Goal: Check status: Check status

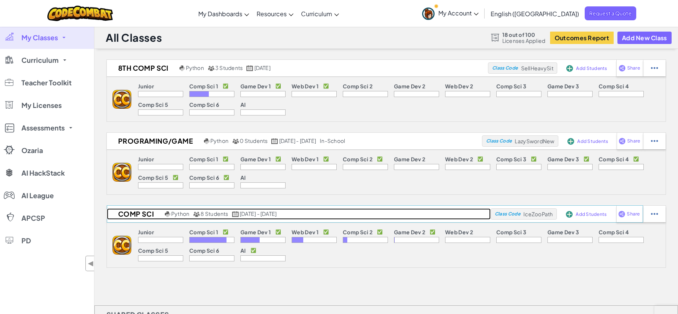
click at [185, 214] on span "Python" at bounding box center [180, 213] width 18 height 7
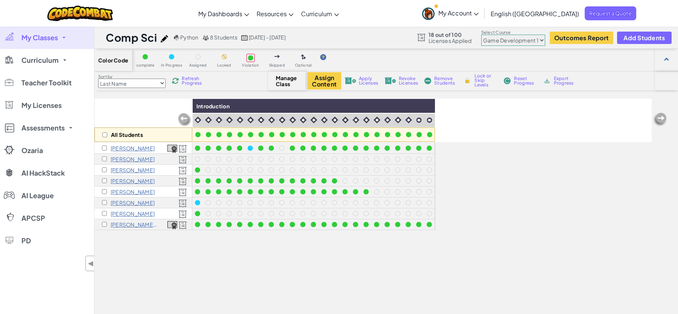
click at [531, 38] on select "Junior Introduction to Computer Science Game Development 1 Web Development 1 Co…" at bounding box center [513, 40] width 64 height 11
click at [482, 35] on select "Junior Introduction to Computer Science Game Development 1 Web Development 1 Co…" at bounding box center [513, 40] width 64 height 11
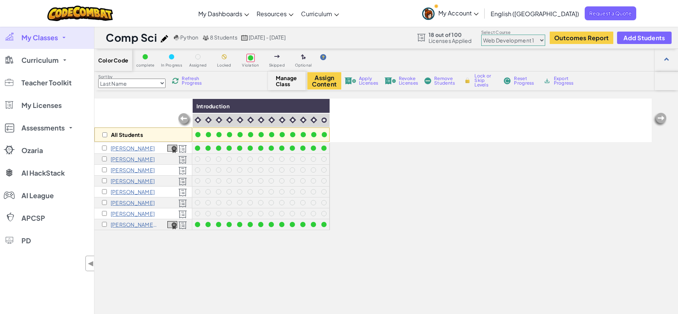
click at [526, 42] on select "Junior Introduction to Computer Science Game Development 1 Web Development 1 Co…" at bounding box center [513, 40] width 64 height 11
select select "5632661322961295f9428638"
click at [482, 35] on select "Junior Introduction to Computer Science Game Development 1 Web Development 1 Co…" at bounding box center [513, 40] width 64 height 11
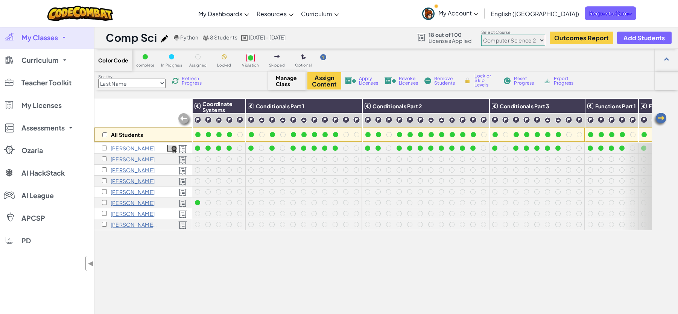
click at [664, 119] on img at bounding box center [660, 119] width 15 height 15
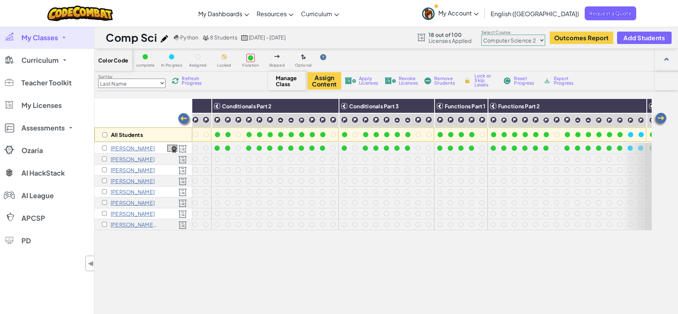
click at [664, 119] on img at bounding box center [660, 119] width 15 height 15
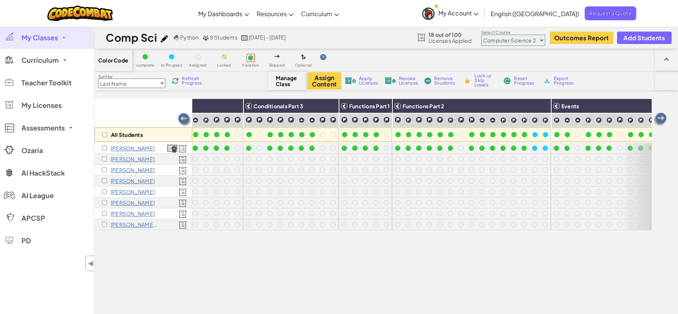
scroll to position [0, 301]
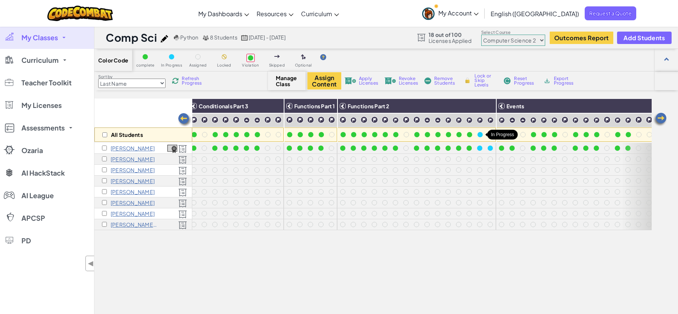
click at [481, 133] on div at bounding box center [480, 134] width 5 height 5
click at [479, 135] on div at bounding box center [480, 134] width 5 height 5
click at [490, 135] on div at bounding box center [490, 134] width 5 height 5
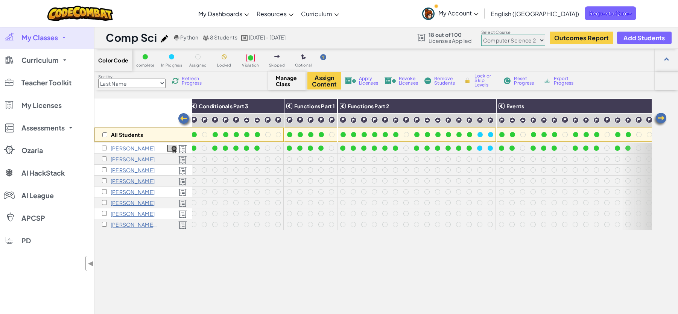
click at [490, 135] on div at bounding box center [490, 134] width 5 height 5
click at [662, 116] on img at bounding box center [660, 119] width 15 height 15
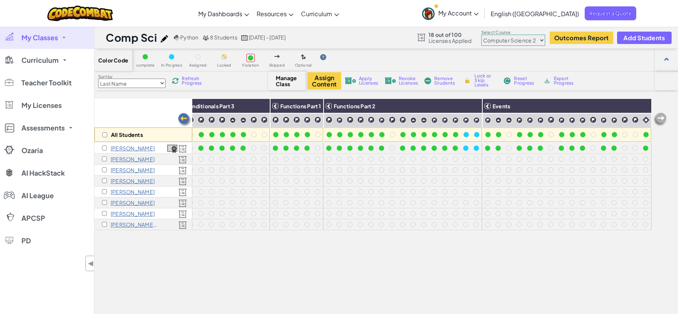
click at [662, 116] on img at bounding box center [660, 119] width 15 height 15
drag, startPoint x: 341, startPoint y: 262, endPoint x: 307, endPoint y: 154, distance: 113.1
click at [341, 260] on div "All Students Coordinate Systems Conditionals Part 1 Conditionals Part 2 Conditi…" at bounding box center [372, 237] width 557 height 277
click at [428, 19] on div "Toggle navigation My Dashboards CodeCombat Teacher Dashboard Ozaria Teacher Das…" at bounding box center [339, 13] width 682 height 27
click at [193, 80] on span "Refresh Progress" at bounding box center [193, 80] width 23 height 9
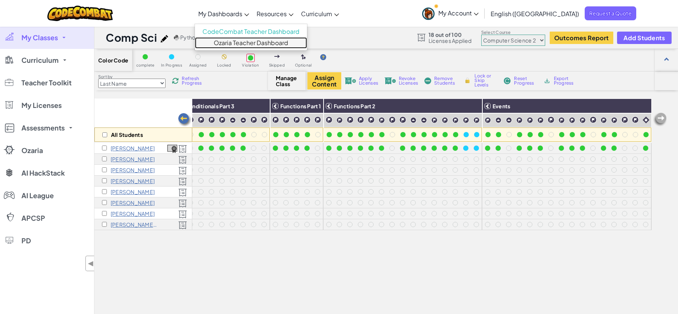
click at [254, 40] on link "Ozaria Teacher Dashboard" at bounding box center [251, 42] width 112 height 11
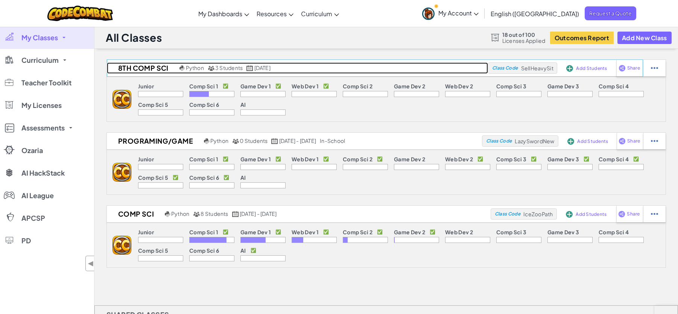
click at [198, 66] on span "Python" at bounding box center [195, 67] width 18 height 7
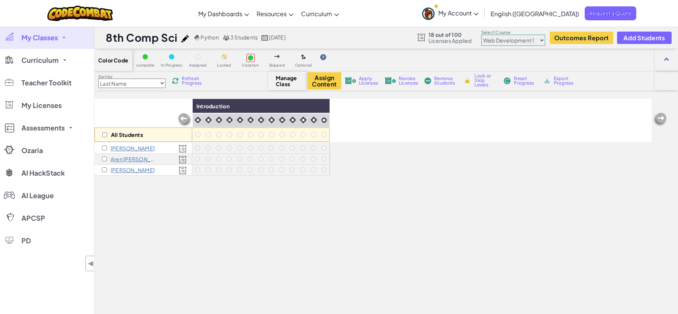
click at [524, 41] on select "Junior Introduction to Computer Science Game Development 1 Web Development 1 Co…" at bounding box center [513, 40] width 64 height 11
select select "560f1a9f22961295f9427742"
click at [482, 35] on select "Junior Introduction to Computer Science Game Development 1 Web Development 1 Co…" at bounding box center [513, 40] width 64 height 11
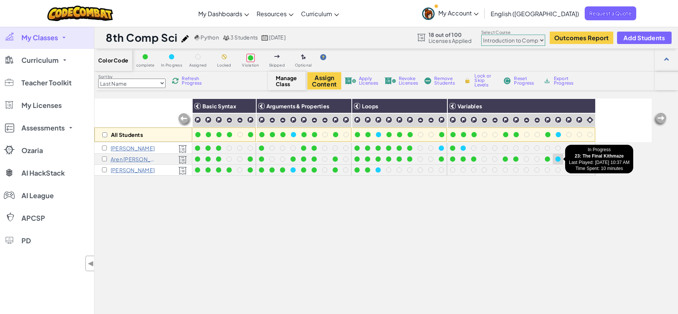
click at [560, 159] on div at bounding box center [557, 159] width 5 height 5
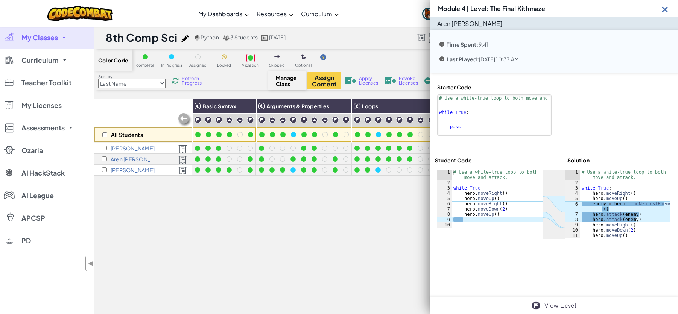
click at [662, 10] on img at bounding box center [664, 9] width 9 height 9
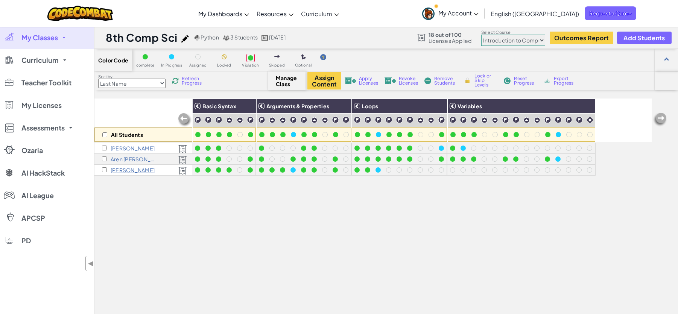
click at [324, 198] on div "All Students Basic Syntax Arguments & Properties Loops Variables [PERSON_NAME] …" at bounding box center [372, 237] width 557 height 277
click at [315, 217] on div "All Students Basic Syntax Arguments & Properties Loops Variables [PERSON_NAME] …" at bounding box center [372, 237] width 557 height 277
click at [197, 78] on span "Refresh Progress" at bounding box center [193, 80] width 23 height 9
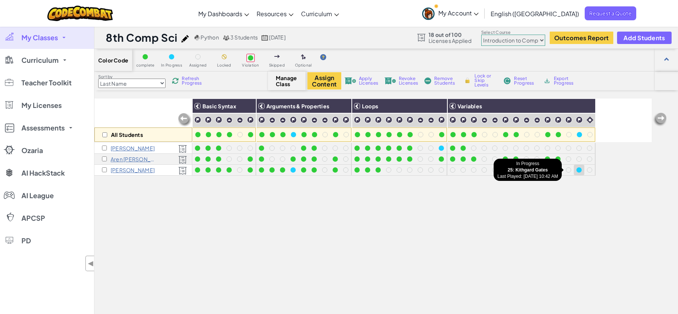
click at [579, 170] on div at bounding box center [579, 169] width 5 height 5
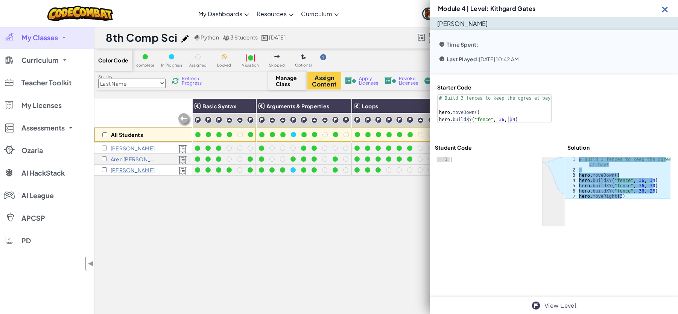
click at [662, 11] on img at bounding box center [664, 9] width 9 height 9
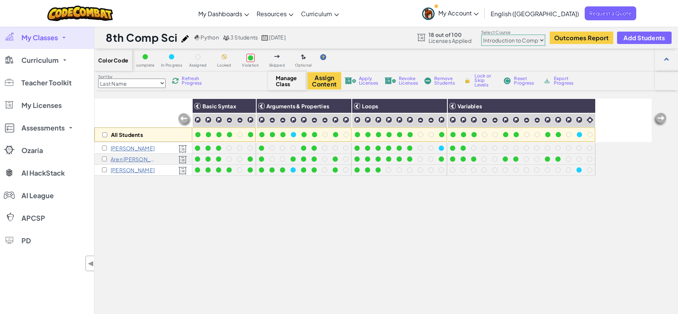
click at [536, 231] on div "All Students Basic Syntax Arguments & Properties Loops Variables [PERSON_NAME] …" at bounding box center [372, 237] width 557 height 277
